Goal: Find specific page/section: Find specific page/section

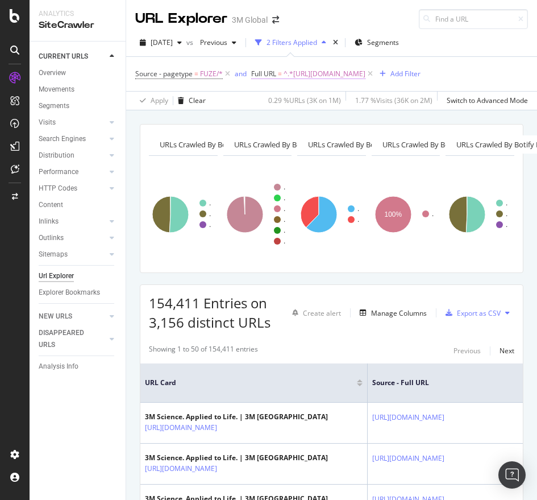
click at [326, 78] on span "^.*[URL][DOMAIN_NAME]" at bounding box center [325, 74] width 82 height 16
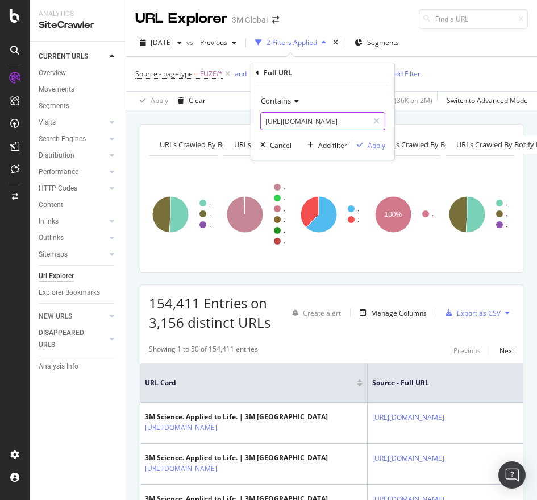
click at [285, 128] on input "[URL][DOMAIN_NAME]" at bounding box center [314, 121] width 107 height 18
paste input "3M/en_AU/p/dc/v100620054/"
type input "[URL][DOMAIN_NAME]"
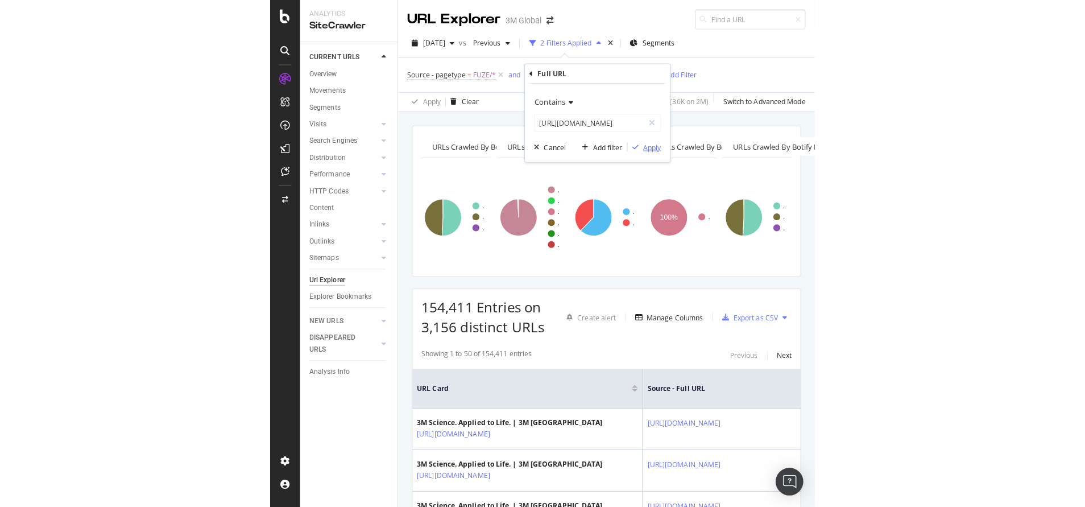
scroll to position [0, 0]
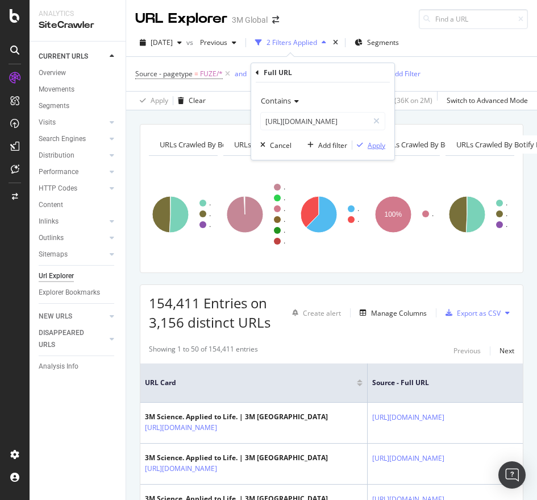
click at [373, 142] on div "Apply" at bounding box center [377, 145] width 18 height 10
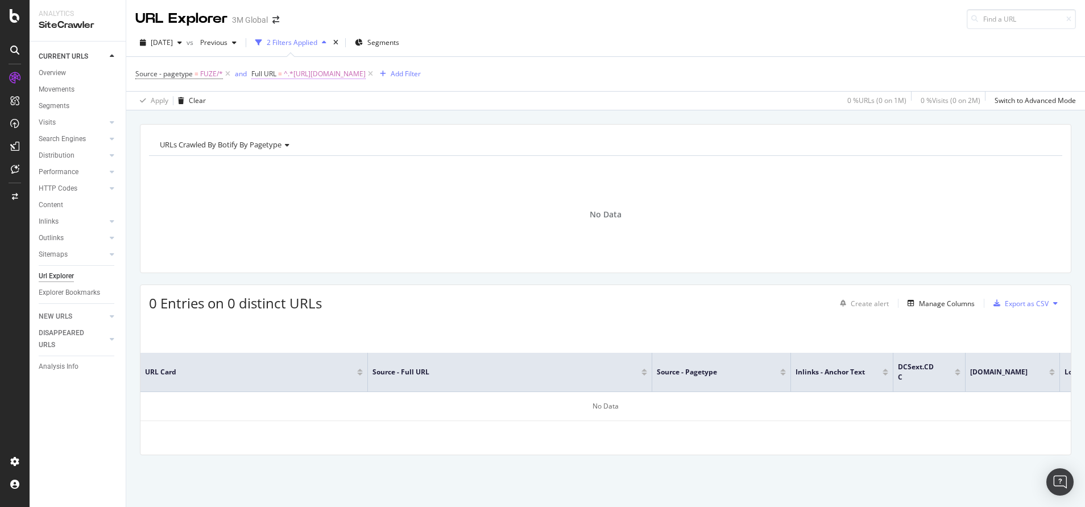
click at [366, 71] on span "^.*[URL][DOMAIN_NAME]" at bounding box center [325, 74] width 82 height 16
paste input "/v100620062"
click at [343, 126] on input "[URL][DOMAIN_NAME]" at bounding box center [314, 121] width 107 height 18
type input "[URL][DOMAIN_NAME]"
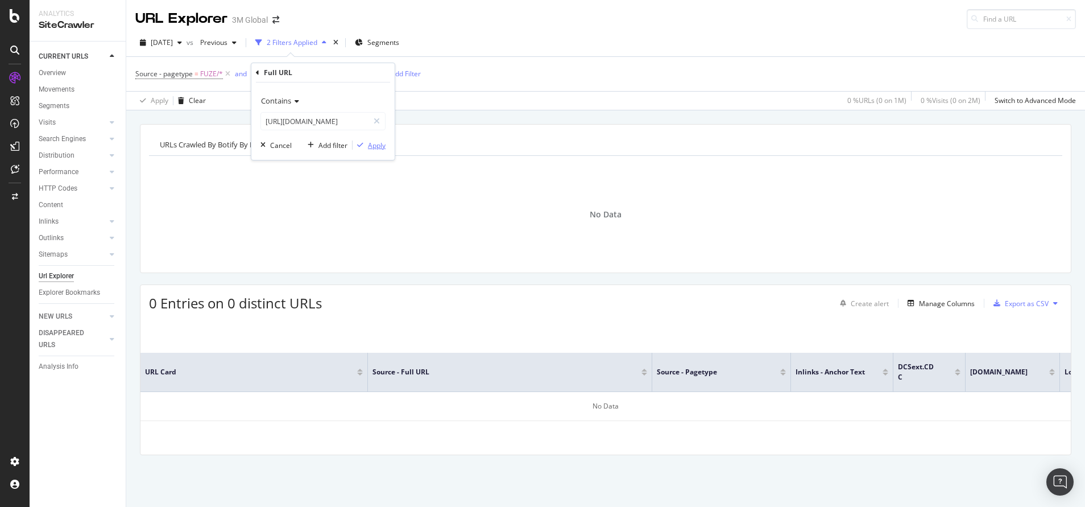
scroll to position [0, 0]
click at [371, 145] on div "Apply" at bounding box center [377, 145] width 18 height 10
